Goal: Transaction & Acquisition: Purchase product/service

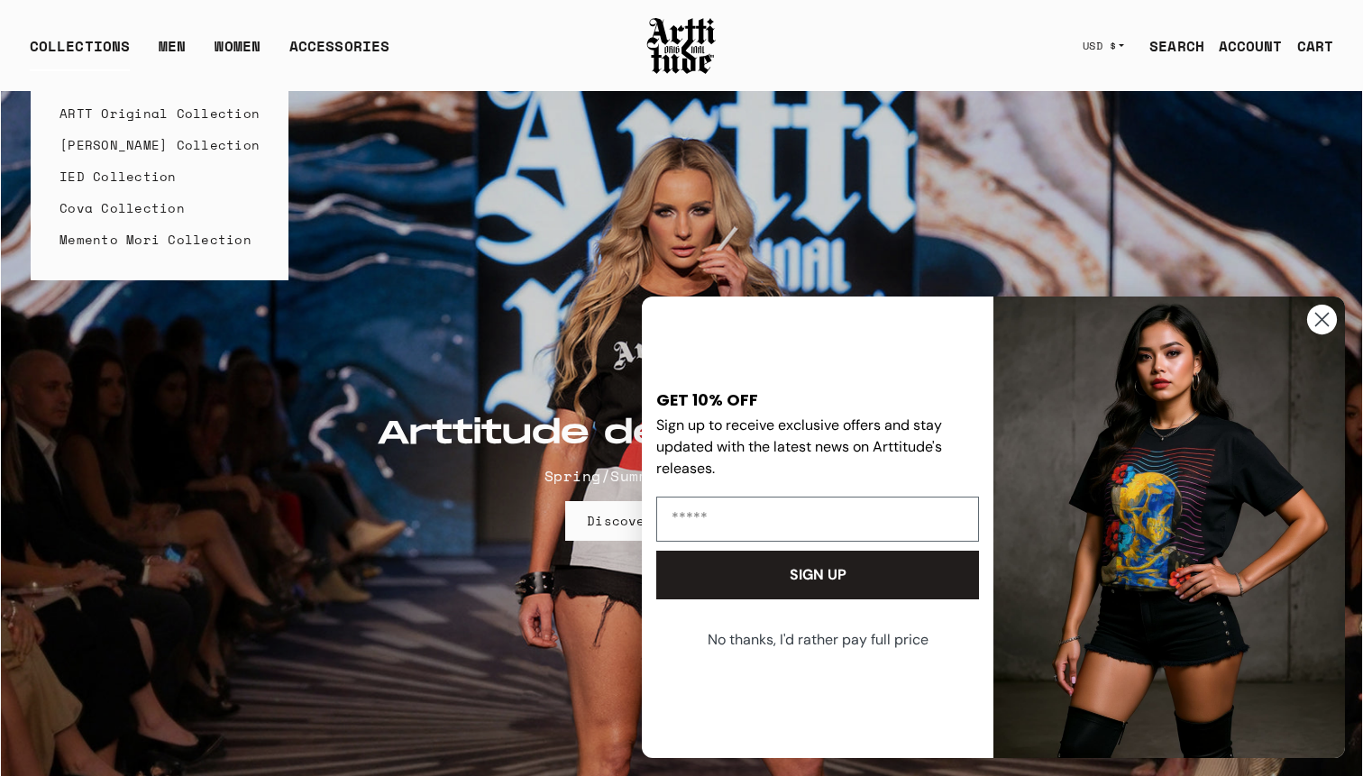
click at [115, 173] on link "IED Collection" at bounding box center [159, 176] width 200 height 32
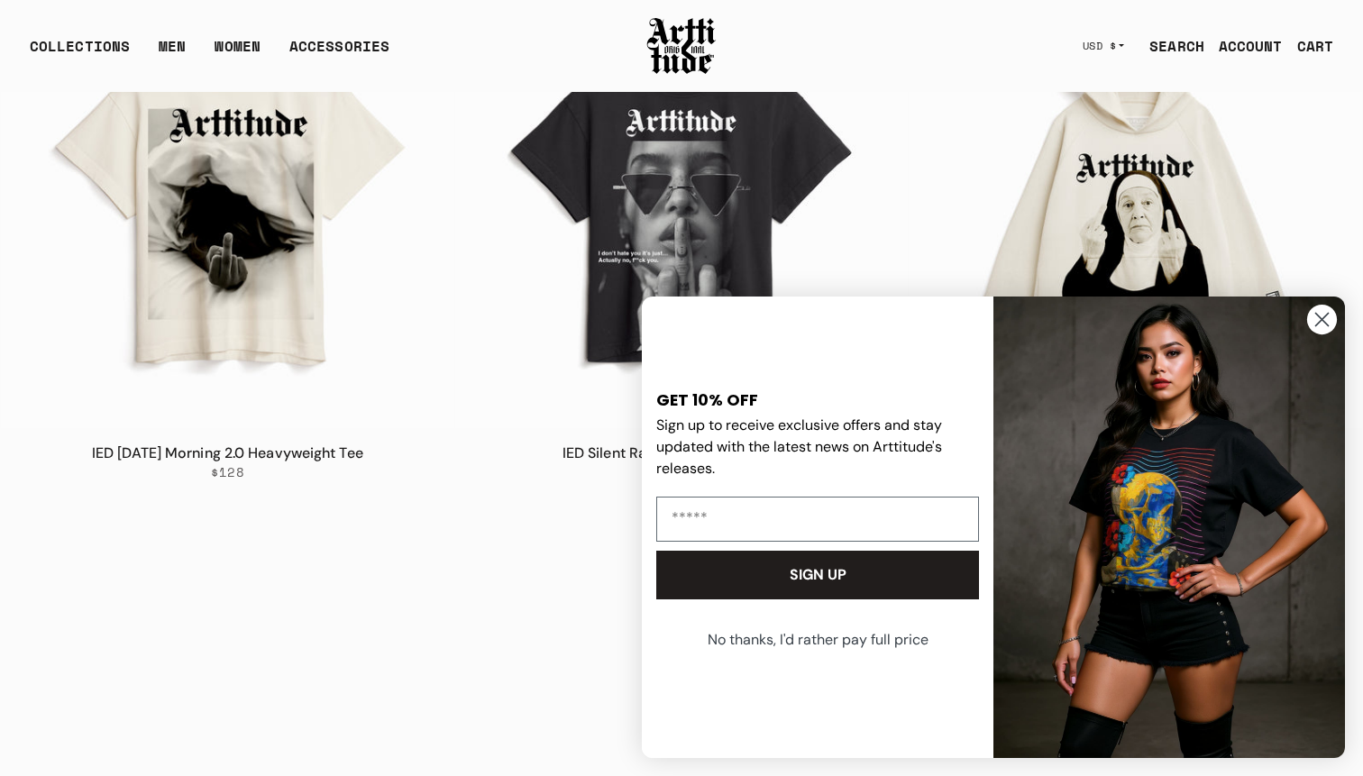
scroll to position [397, 0]
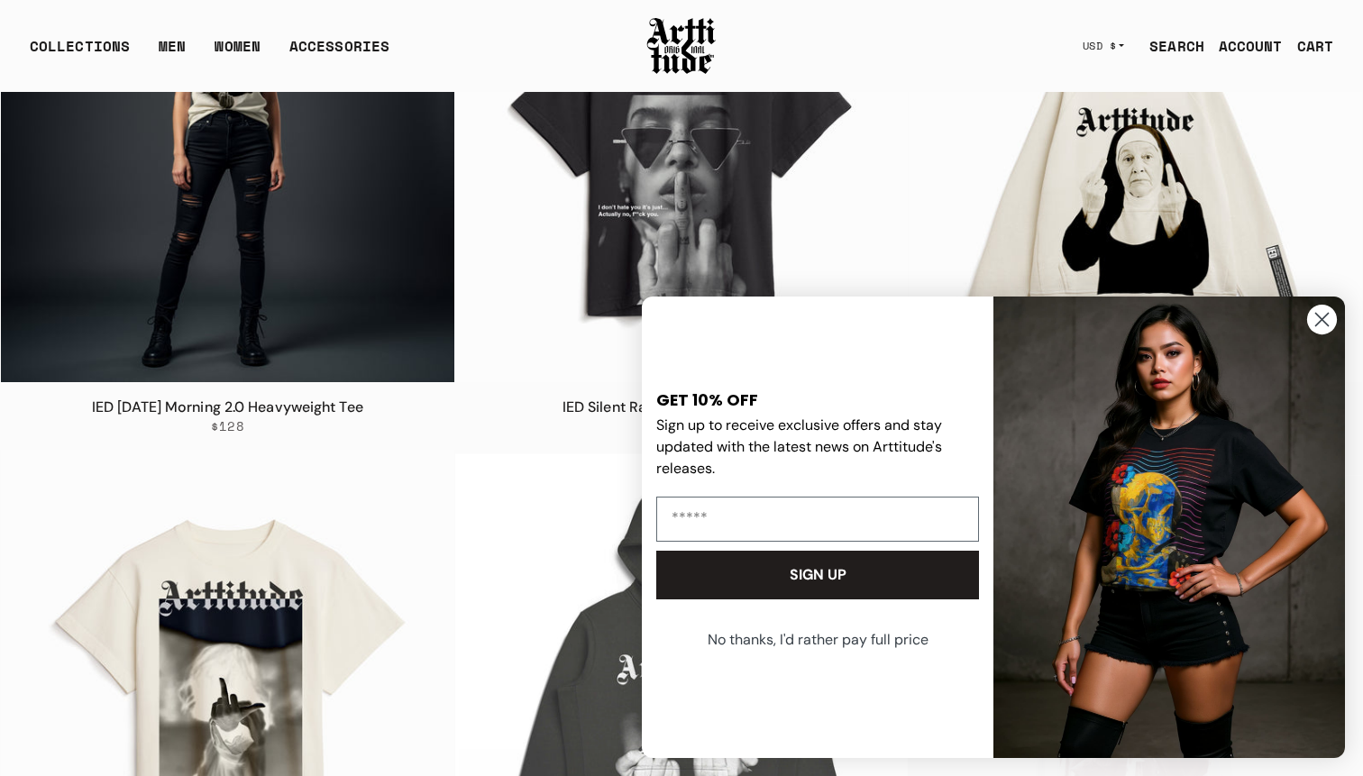
click at [310, 187] on img at bounding box center [227, 155] width 453 height 453
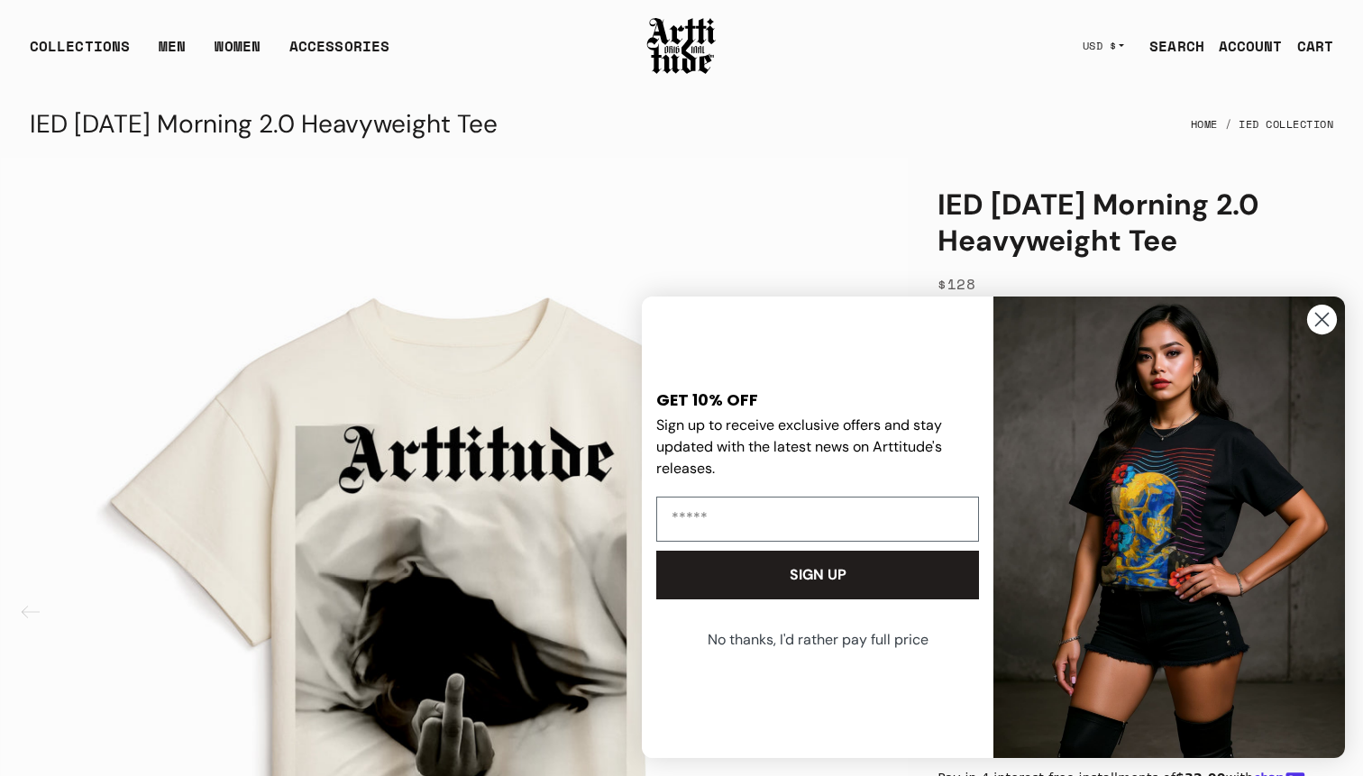
click at [1316, 325] on icon "Close dialog" at bounding box center [1322, 320] width 13 height 13
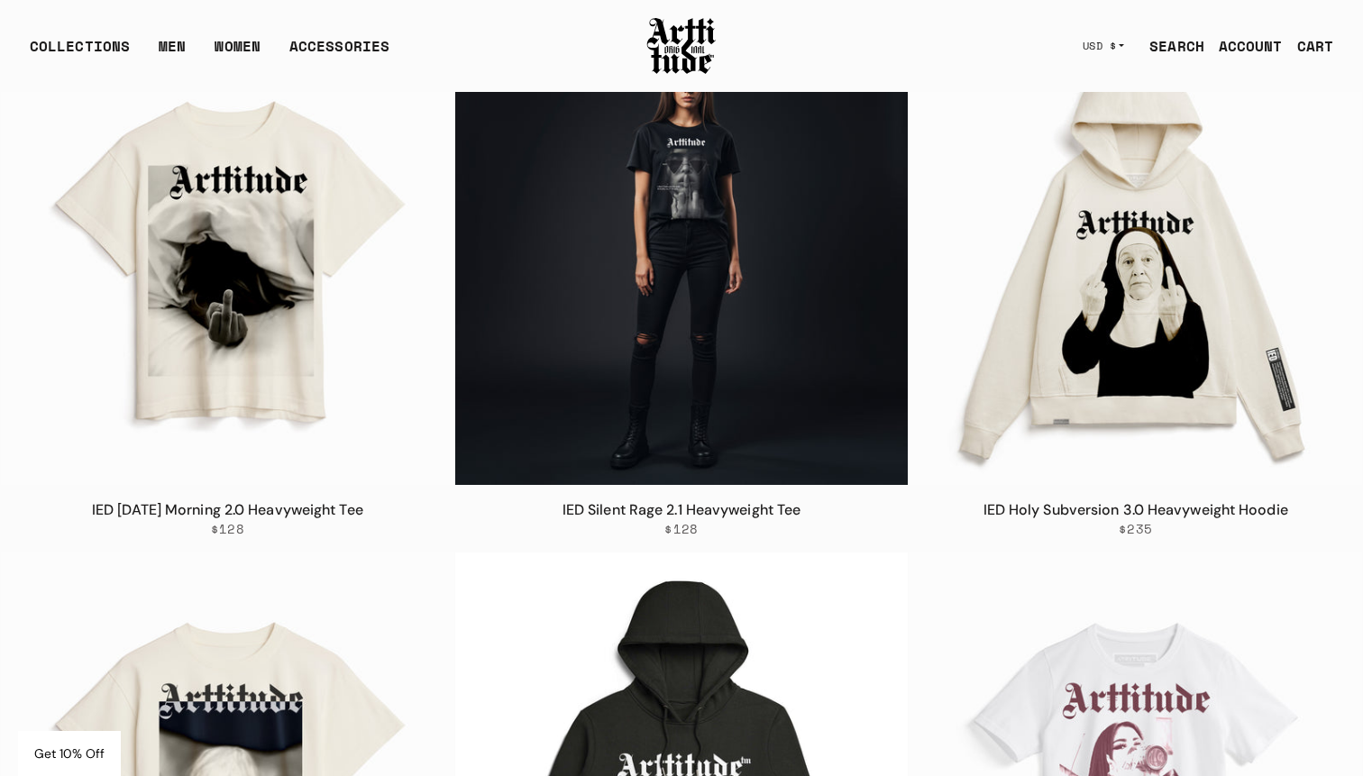
scroll to position [204, 0]
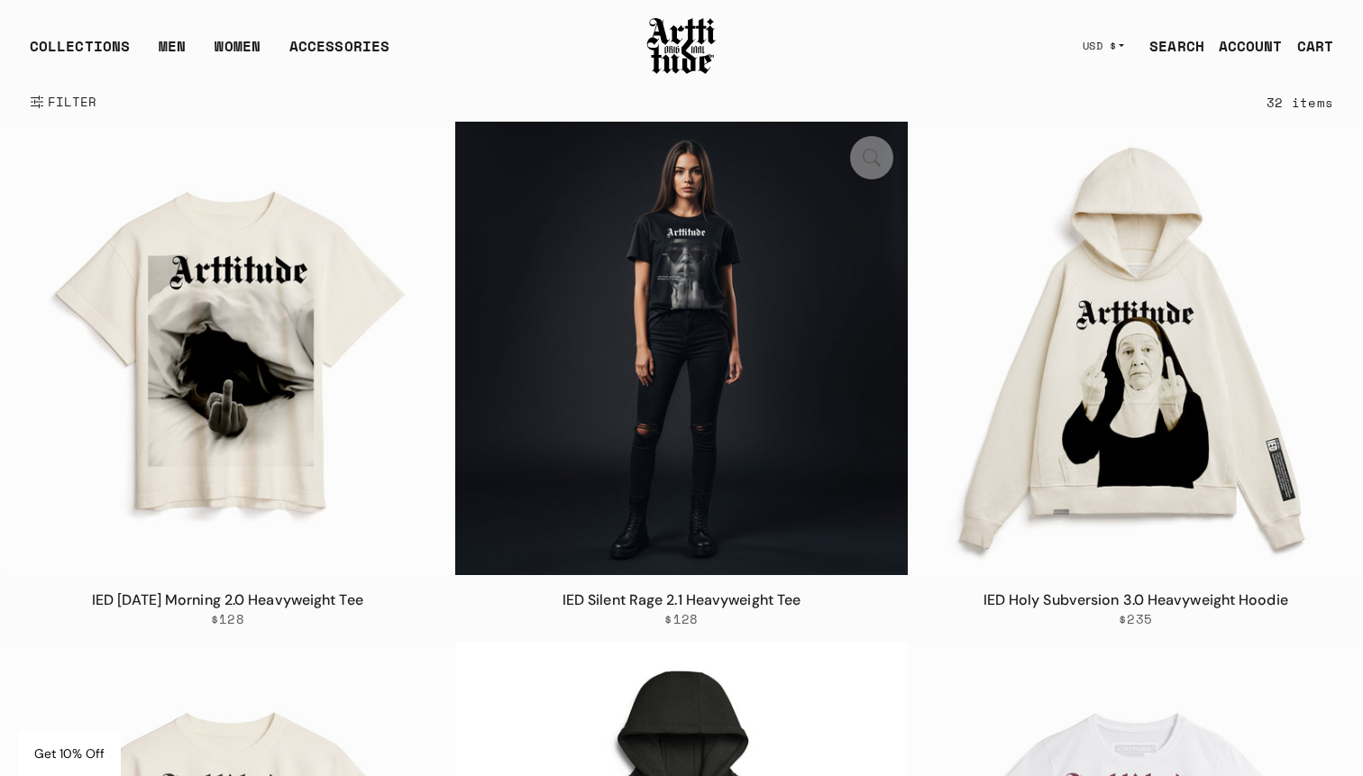
click at [746, 352] on img at bounding box center [681, 348] width 453 height 453
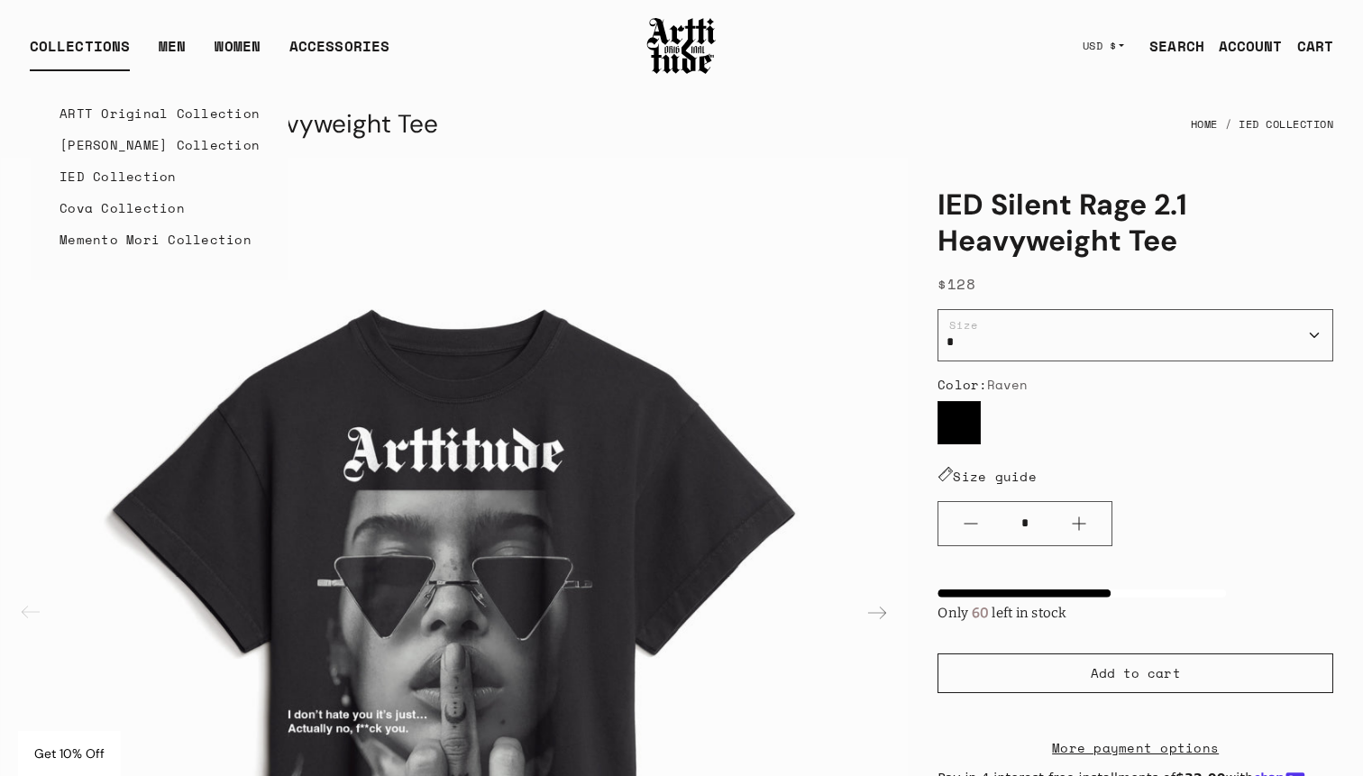
click at [94, 171] on link "IED Collection" at bounding box center [159, 176] width 200 height 32
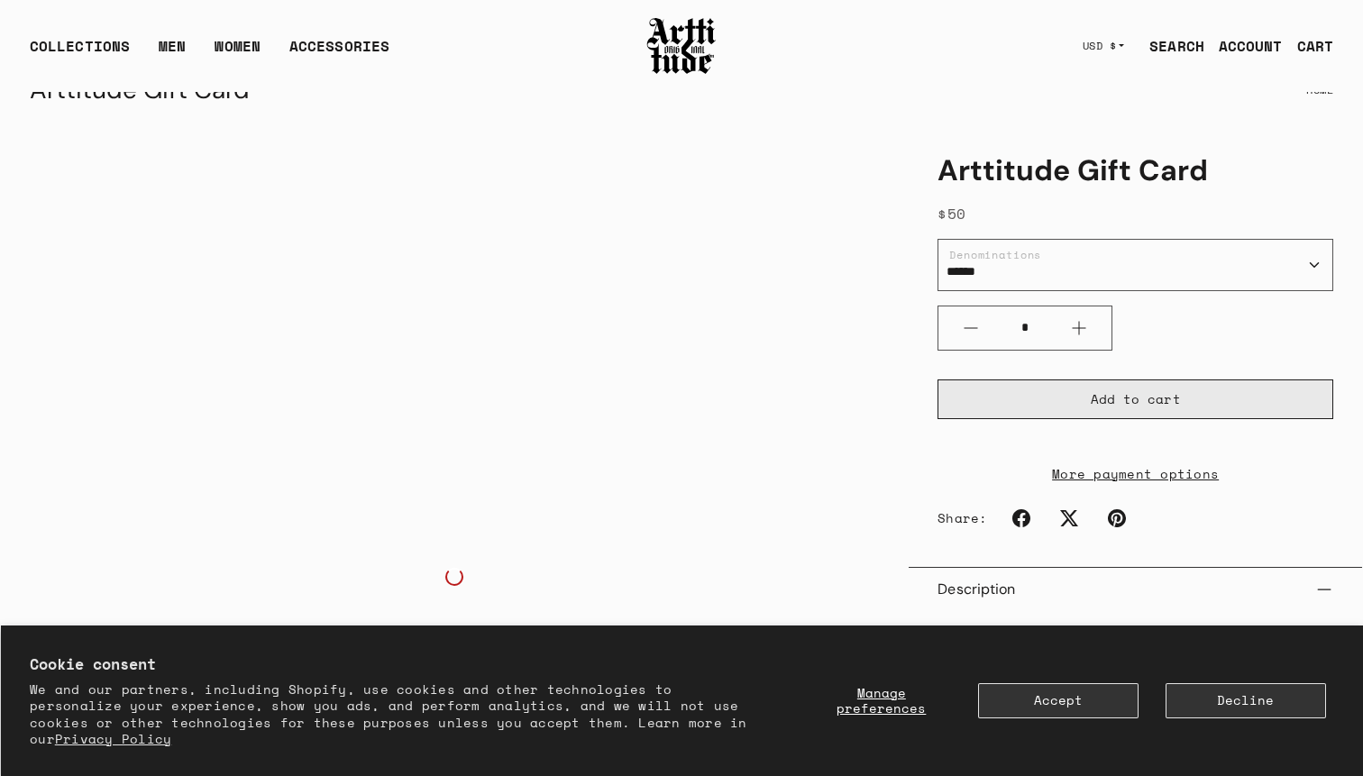
scroll to position [10, 0]
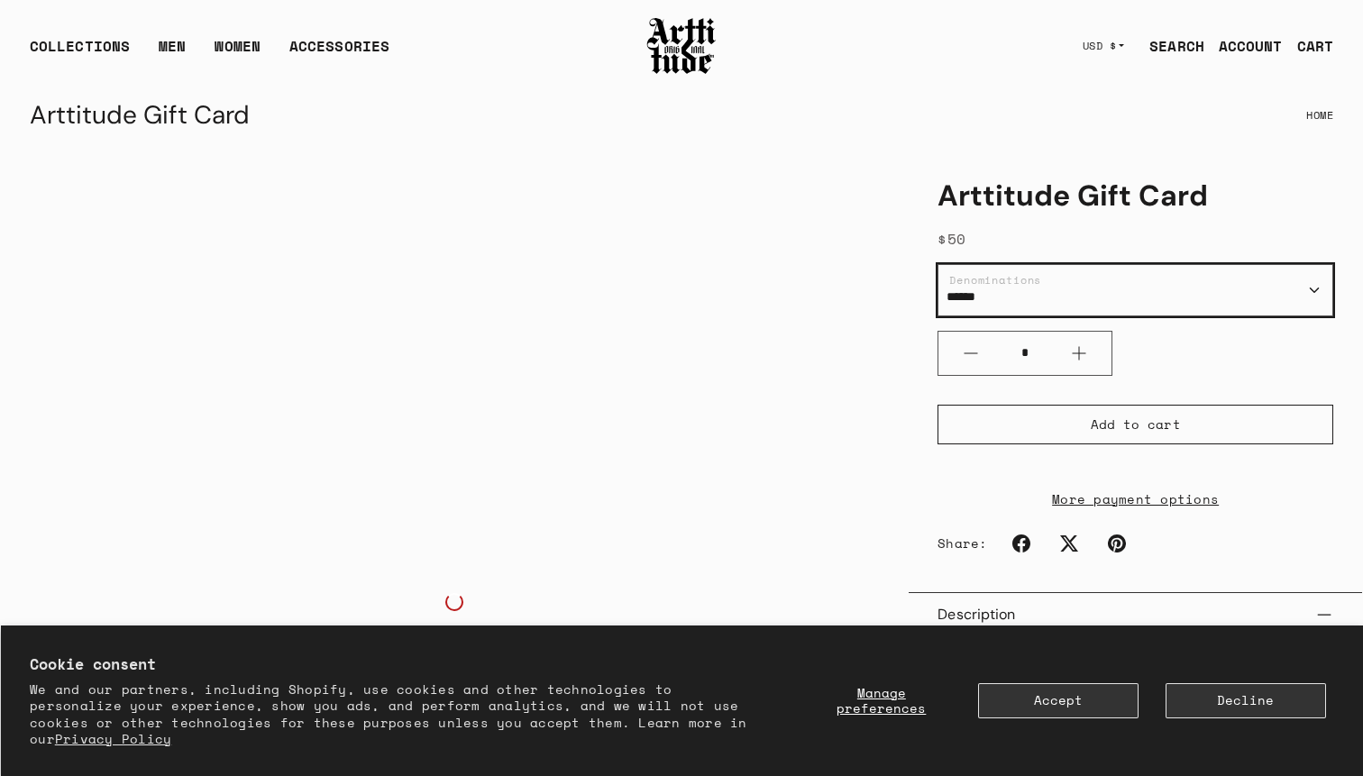
click at [1175, 288] on select "****** ******* ******* *******" at bounding box center [1135, 290] width 396 height 52
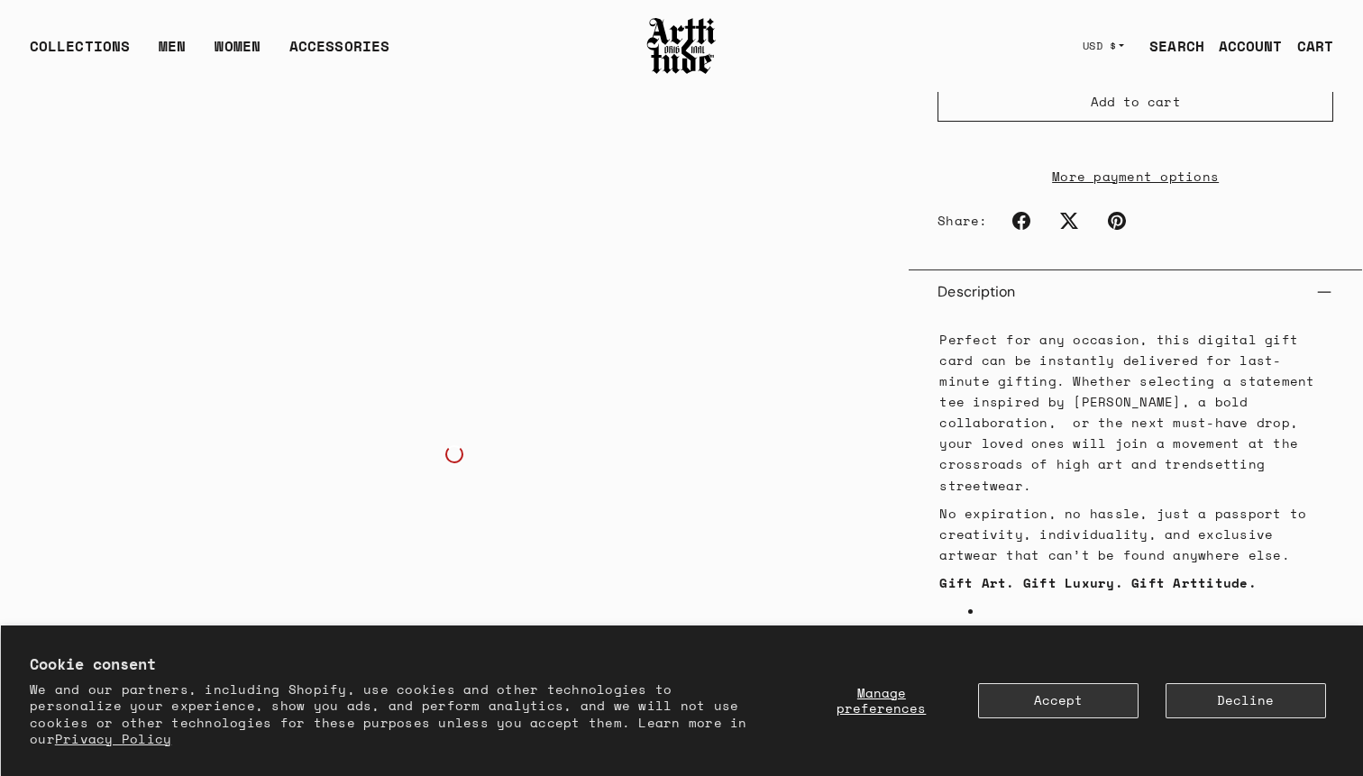
scroll to position [343, 0]
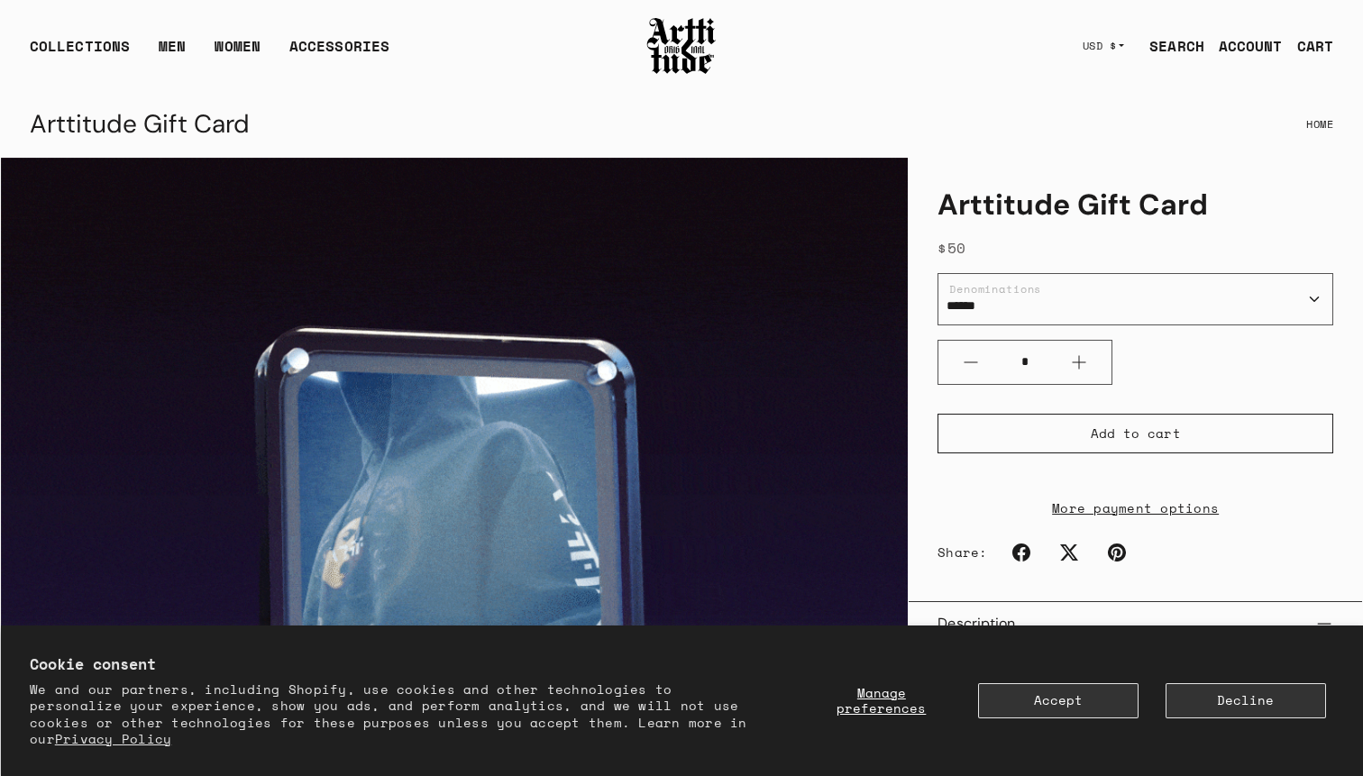
click at [689, 70] on img at bounding box center [681, 45] width 72 height 61
